Goal: Information Seeking & Learning: Learn about a topic

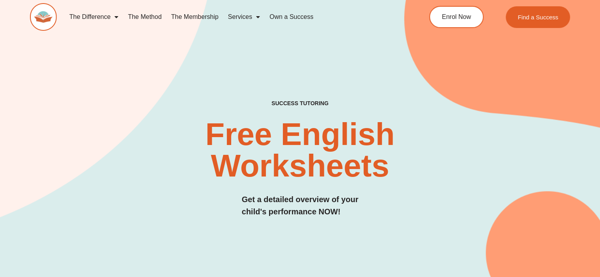
click at [406, 94] on div "SUCCESS TUTORING​ Free English Worksheets​ Get a detailed overview of your chil…" at bounding box center [300, 142] width 540 height 345
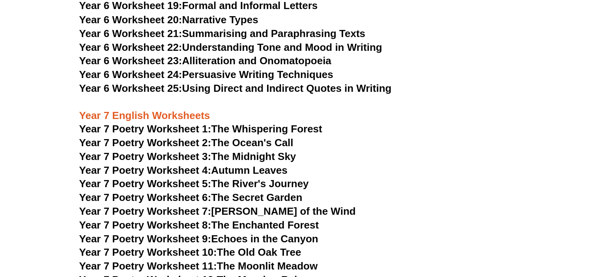
scroll to position [4483, 0]
click at [315, 122] on link "Year 7 Poetry Worksheet 1: The Whispering Forest" at bounding box center [200, 128] width 243 height 12
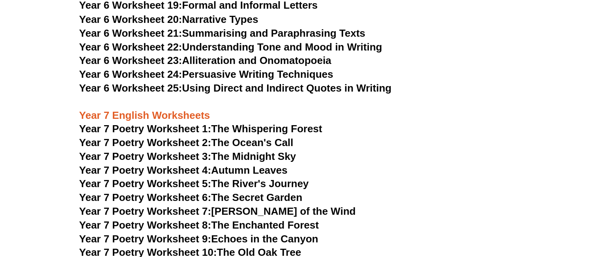
click at [285, 122] on link "Year 7 Poetry Worksheet 1: The Whispering Forest" at bounding box center [200, 128] width 243 height 12
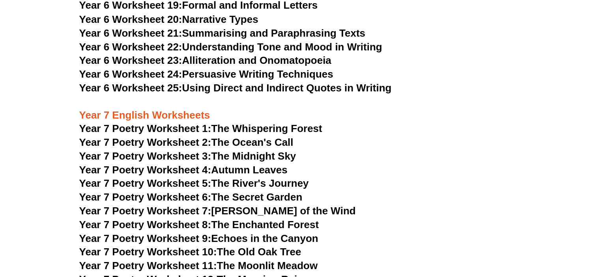
click at [403, 122] on h3 "Year 7 Poetry Worksheet 1: The Whispering Forest" at bounding box center [300, 128] width 442 height 13
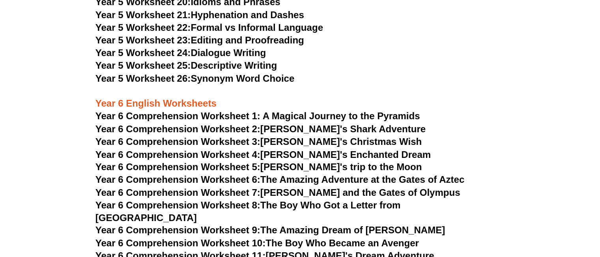
scroll to position [3899, 0]
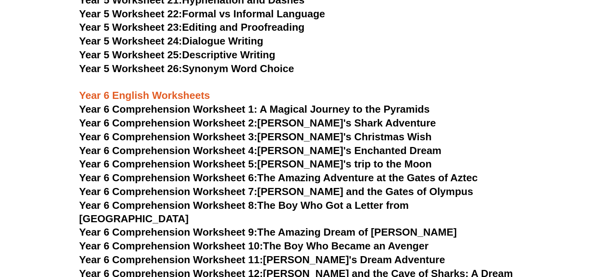
click at [367, 122] on link "Year 6 Comprehension Worksheet 2: [PERSON_NAME]'s Shark Adventure" at bounding box center [257, 123] width 357 height 12
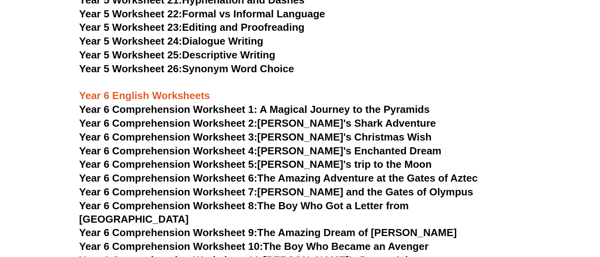
click at [298, 121] on link "Year 6 Comprehension Worksheet 2: [PERSON_NAME]'s Shark Adventure" at bounding box center [257, 123] width 357 height 12
click at [335, 109] on span "Year 6 Comprehension Worksheet 1: A Magical Journey to the Pyramids" at bounding box center [254, 109] width 351 height 12
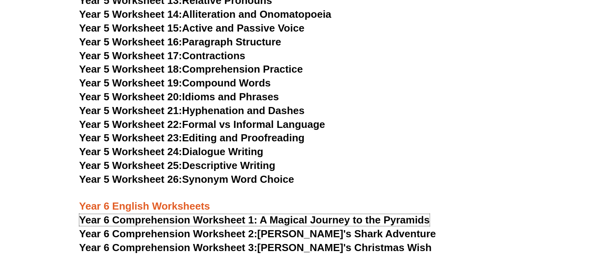
scroll to position [3773, 0]
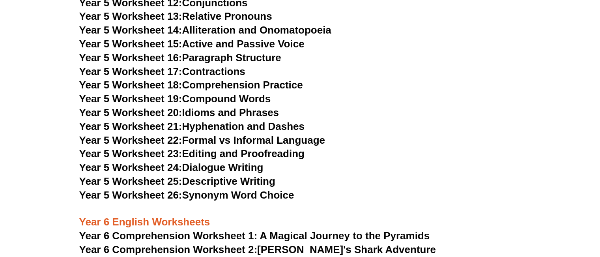
click at [246, 167] on link "Year 5 Worksheet 24: Dialogue Writing" at bounding box center [171, 167] width 184 height 12
click at [263, 175] on h3 "Year 5 Worksheet 25: Descriptive Writing" at bounding box center [300, 181] width 442 height 13
click at [227, 169] on link "Year 5 Worksheet 24: Dialogue Writing" at bounding box center [171, 167] width 184 height 12
click at [345, 76] on h3 "Year 5 Worksheet 17: Contractions" at bounding box center [300, 71] width 442 height 13
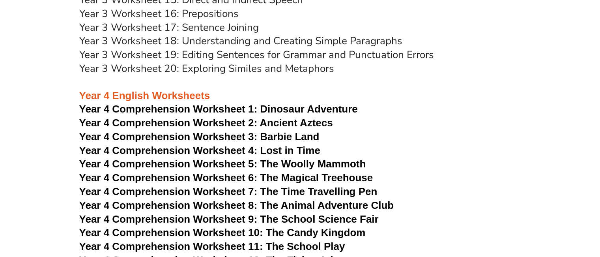
scroll to position [2762, 0]
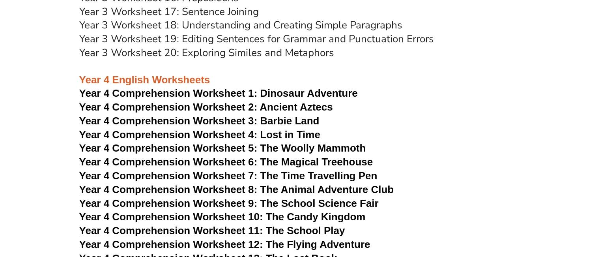
click at [320, 107] on span "Year 4 Comprehension Worksheet 2: Ancient Aztecs" at bounding box center [206, 107] width 254 height 12
